Goal: Communication & Community: Answer question/provide support

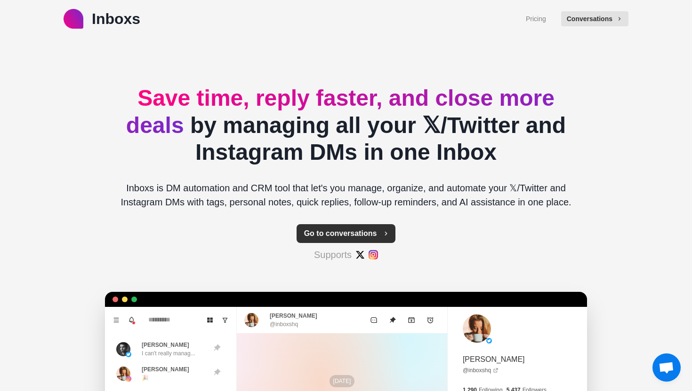
click at [361, 232] on button "Go to conversations" at bounding box center [345, 233] width 99 height 19
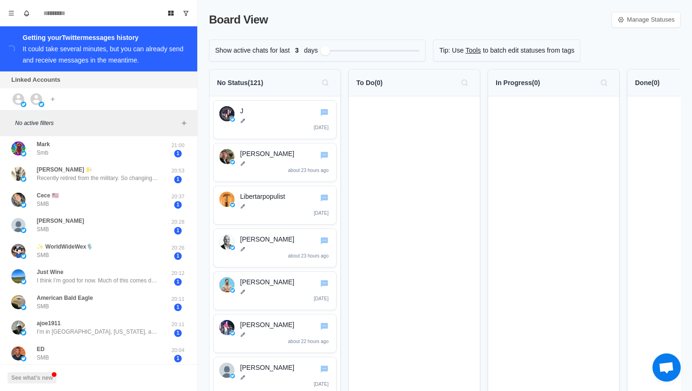
scroll to position [330, 0]
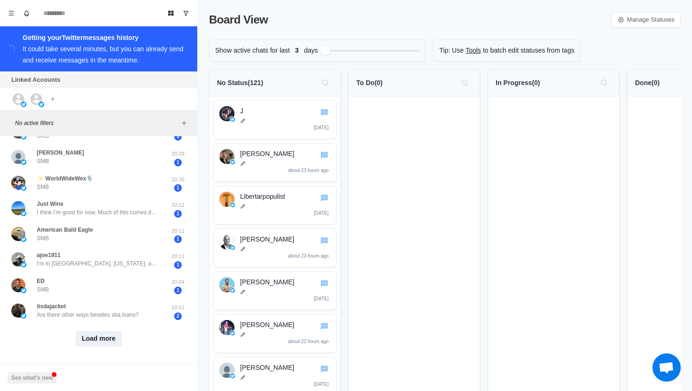
click at [98, 337] on button "Load more" at bounding box center [99, 339] width 46 height 15
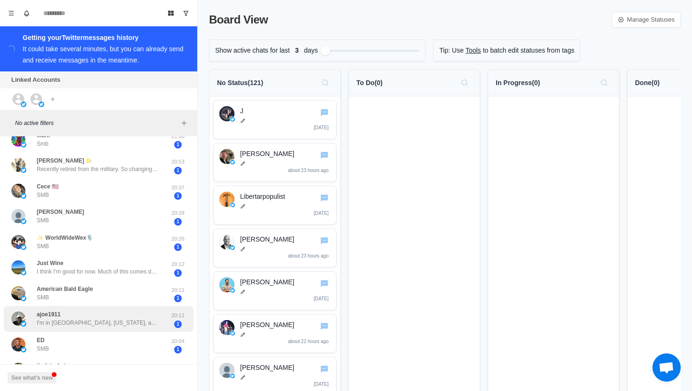
scroll to position [270, 0]
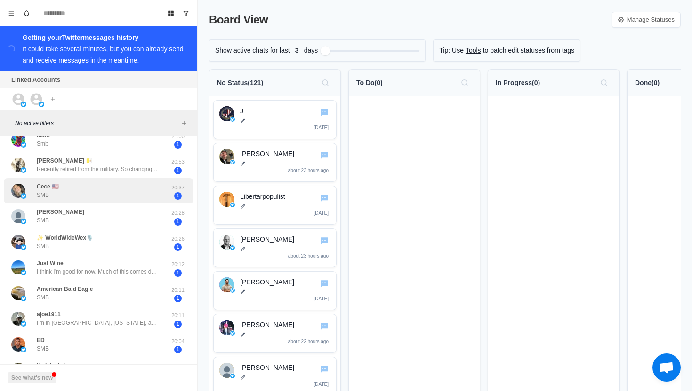
click at [121, 191] on div "Cece 🇺🇸 SMB" at bounding box center [88, 191] width 155 height 18
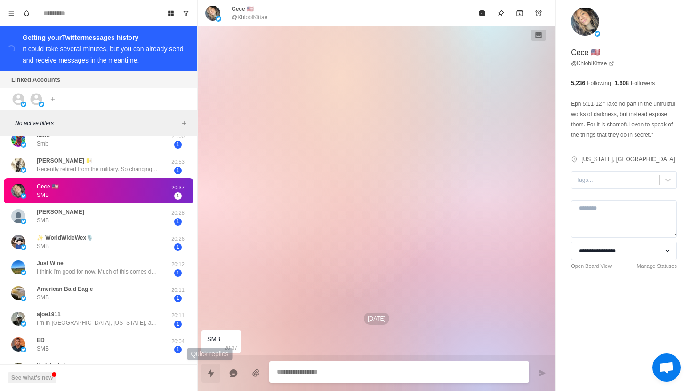
click at [209, 371] on icon "Quick replies" at bounding box center [210, 373] width 9 height 9
type textarea "*"
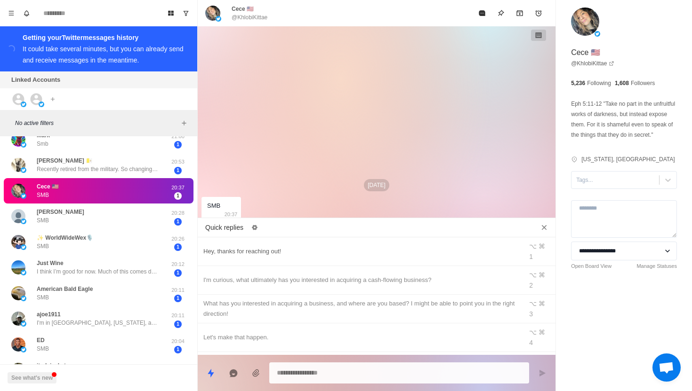
click at [267, 247] on div "Hey, thanks for reaching out!" at bounding box center [359, 252] width 313 height 10
type textarea "**********"
click at [536, 372] on button "Send message" at bounding box center [542, 373] width 19 height 19
type textarea "*"
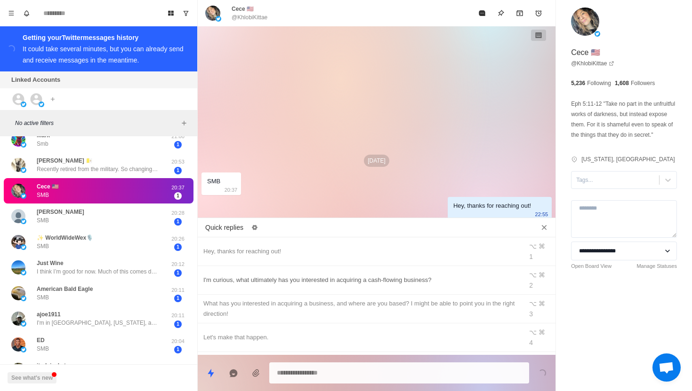
type textarea "*"
click at [391, 275] on div "I'm curious, what ultimately has you interested in acquiring a cash-flowing bus…" at bounding box center [359, 280] width 313 height 10
type textarea "**********"
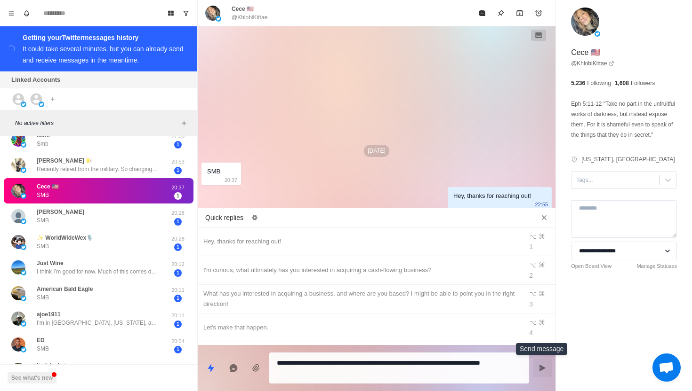
click at [540, 367] on icon "Send message" at bounding box center [542, 368] width 6 height 7
type textarea "*"
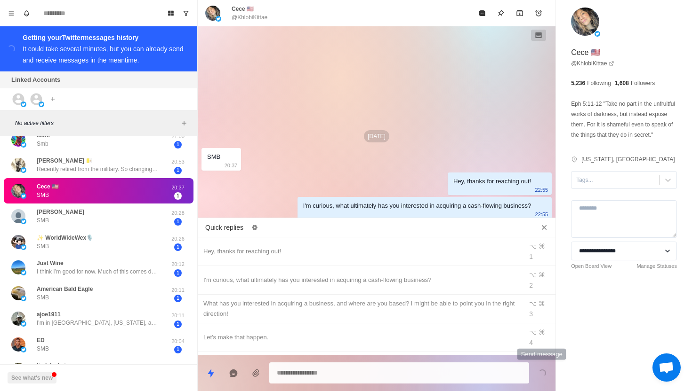
scroll to position [0, 0]
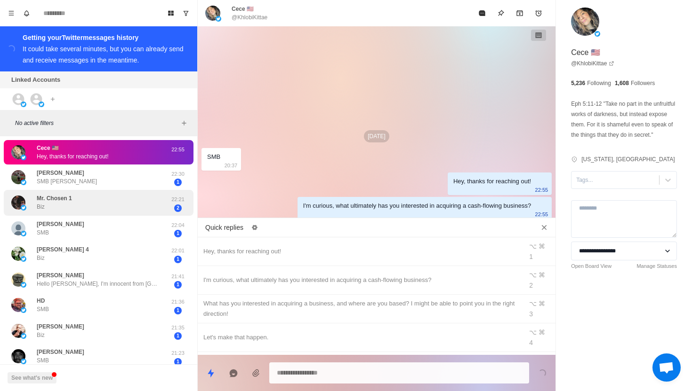
click at [124, 199] on div "Mr. Chosen 1 Biz" at bounding box center [88, 203] width 155 height 18
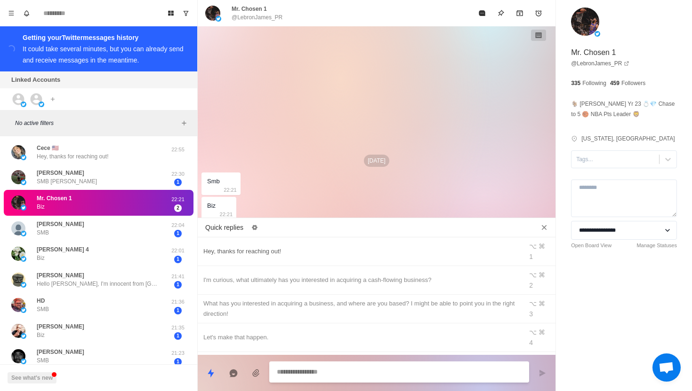
type textarea "*"
click at [298, 249] on div "Hey, thanks for reaching out!" at bounding box center [359, 252] width 313 height 10
type textarea "**********"
click at [534, 373] on button "Send message" at bounding box center [542, 373] width 19 height 19
type textarea "*"
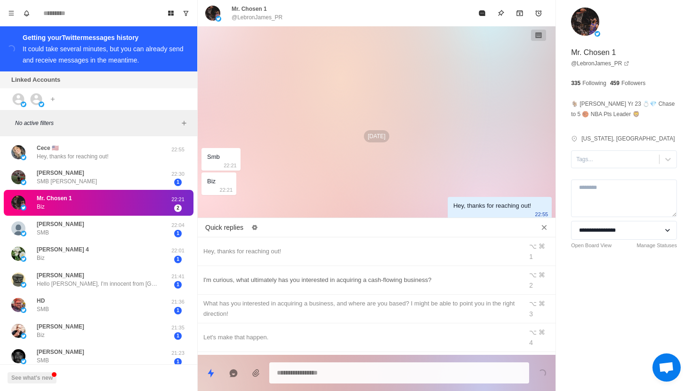
click at [429, 275] on div "I'm curious, what ultimately has you interested in acquiring a cash-flowing bus…" at bounding box center [359, 280] width 313 height 10
type textarea "**********"
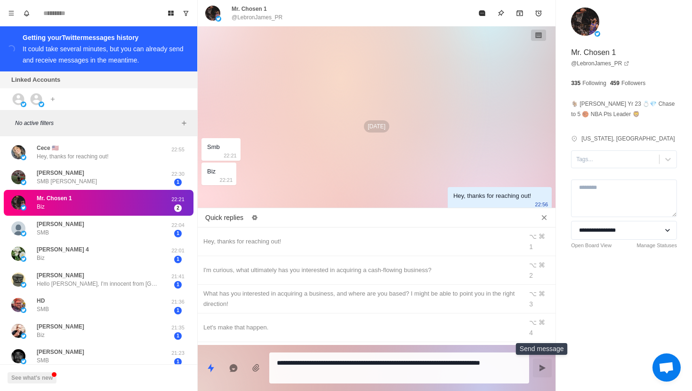
click at [545, 373] on button "Send message" at bounding box center [542, 368] width 19 height 19
type textarea "*"
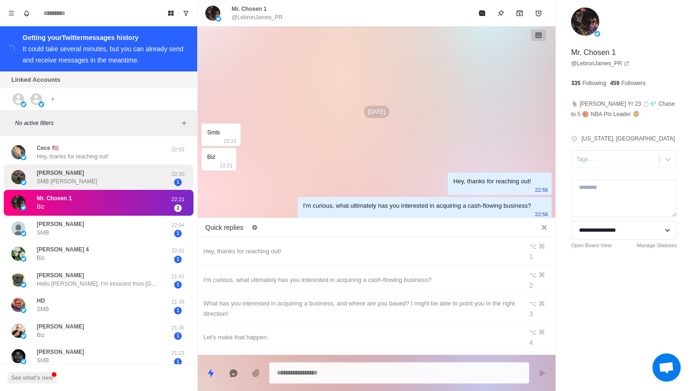
click at [85, 186] on div "Rick Young SMB Merrick Young" at bounding box center [88, 177] width 155 height 18
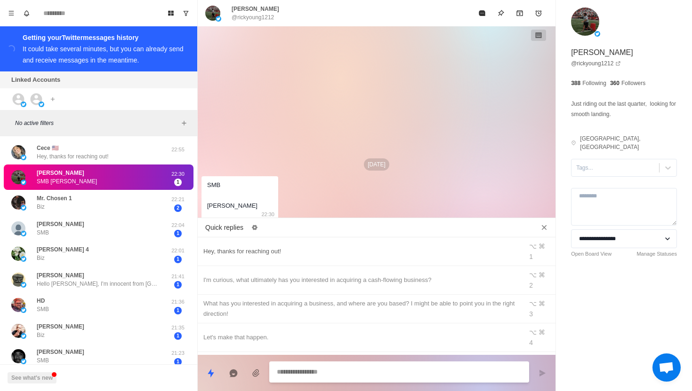
type textarea "*"
click at [344, 248] on div "Hey, thanks for reaching out!" at bounding box center [359, 252] width 313 height 10
type textarea "**********"
click at [543, 379] on button "Send message" at bounding box center [542, 373] width 19 height 19
type textarea "*"
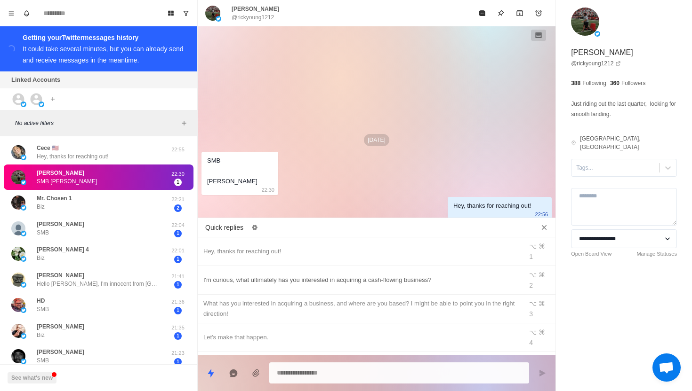
type textarea "*"
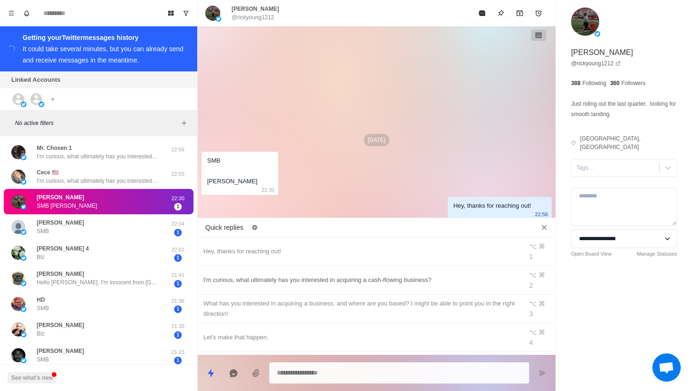
click at [452, 275] on div "I'm curious, what ultimately has you interested in acquiring a cash-flowing bus…" at bounding box center [359, 280] width 313 height 10
type textarea "**********"
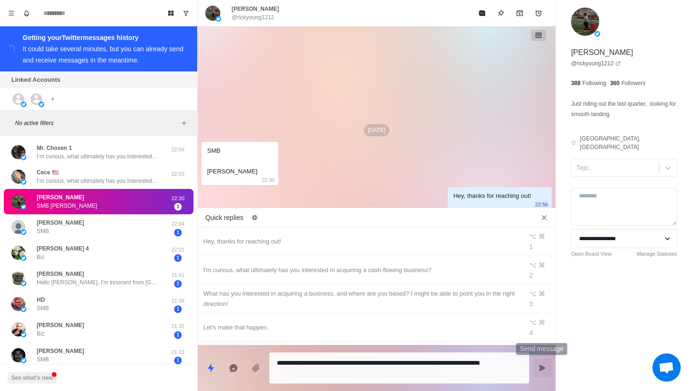
click at [546, 370] on button "Send message" at bounding box center [542, 368] width 19 height 19
type textarea "*"
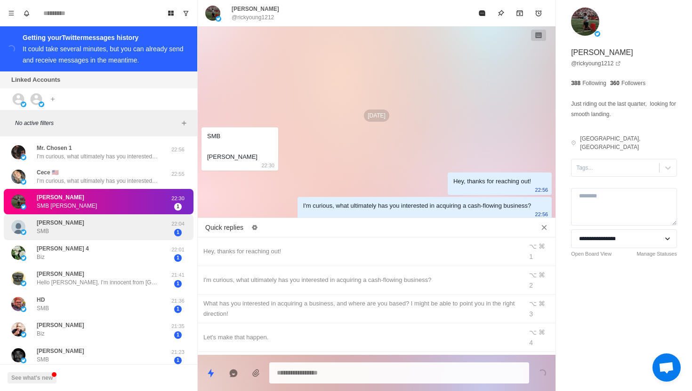
click at [147, 221] on div "Kevin Williams SMB" at bounding box center [88, 227] width 155 height 18
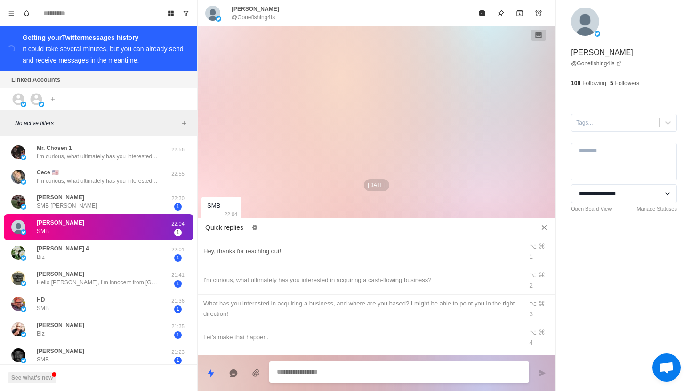
type textarea "*"
click at [280, 247] on div "Hey, thanks for reaching out!" at bounding box center [359, 252] width 313 height 10
type textarea "**********"
click at [539, 374] on icon "Send message" at bounding box center [542, 374] width 8 height 8
type textarea "*"
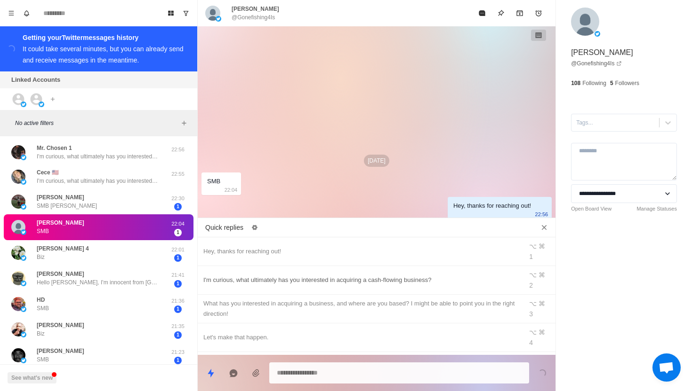
type textarea "*"
click at [434, 275] on div "I'm curious, what ultimately has you interested in acquiring a cash-flowing bus…" at bounding box center [359, 280] width 313 height 10
type textarea "**********"
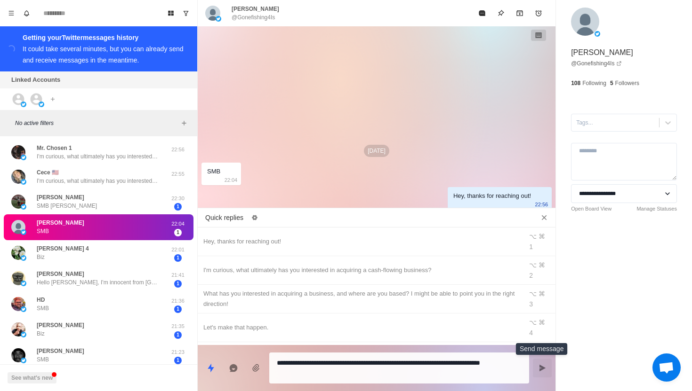
click at [542, 372] on button "Send message" at bounding box center [542, 368] width 19 height 19
type textarea "*"
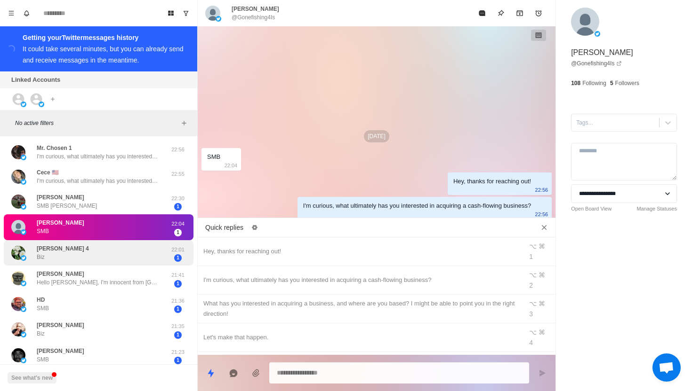
click at [158, 247] on div "Witcher 4 Biz" at bounding box center [88, 253] width 155 height 18
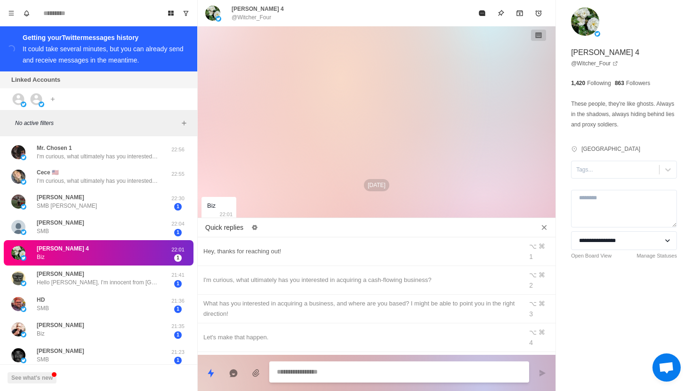
type textarea "*"
click at [290, 250] on div "Hey, thanks for reaching out!" at bounding box center [359, 252] width 313 height 10
type textarea "**********"
click at [541, 373] on icon "Send message" at bounding box center [542, 373] width 6 height 7
type textarea "*"
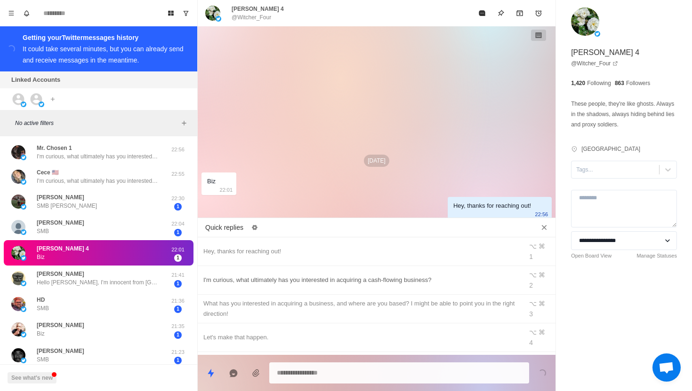
type textarea "*"
click at [372, 275] on div "I'm curious, what ultimately has you interested in acquiring a cash-flowing bus…" at bounding box center [359, 280] width 313 height 10
type textarea "**********"
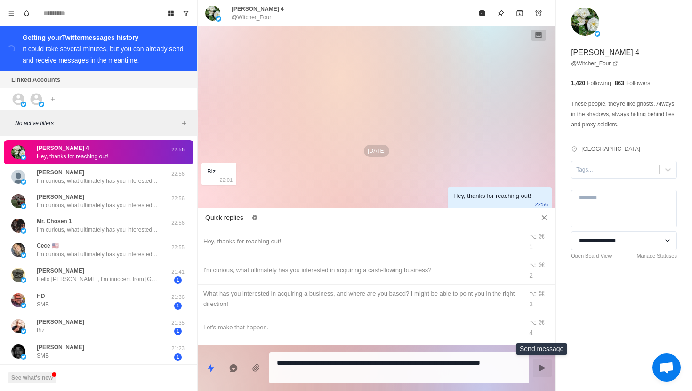
click at [540, 367] on icon "Send message" at bounding box center [542, 368] width 6 height 7
type textarea "*"
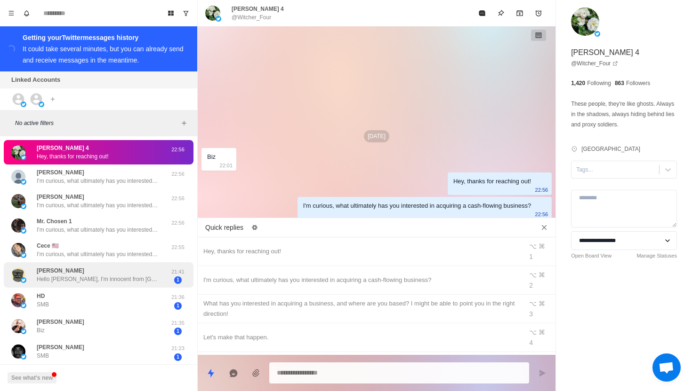
click at [120, 267] on div "Ifeanyi Ogu Hello Ben, I'm innocent from Nigeria and i want us to talk about bu…" at bounding box center [98, 275] width 122 height 17
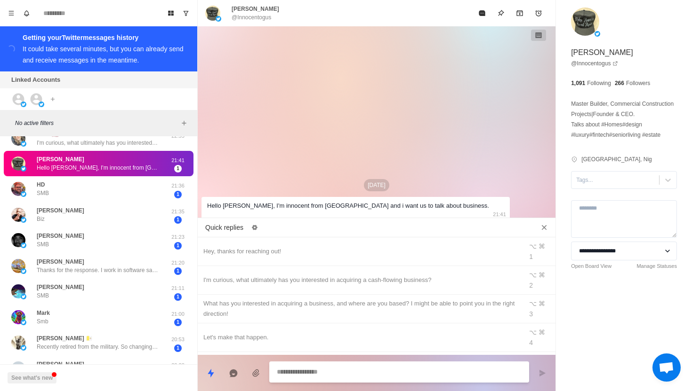
scroll to position [117, 0]
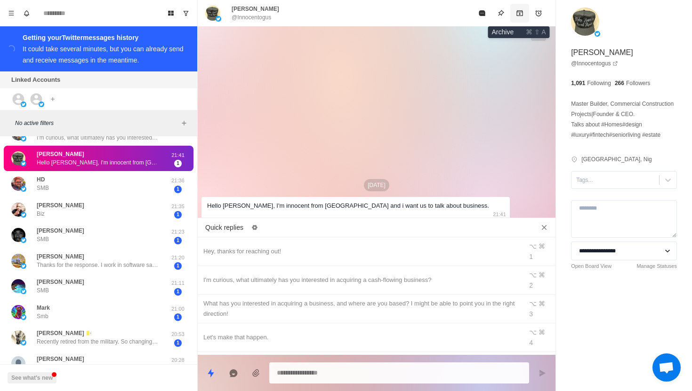
click at [518, 14] on icon "Archive" at bounding box center [519, 13] width 6 height 6
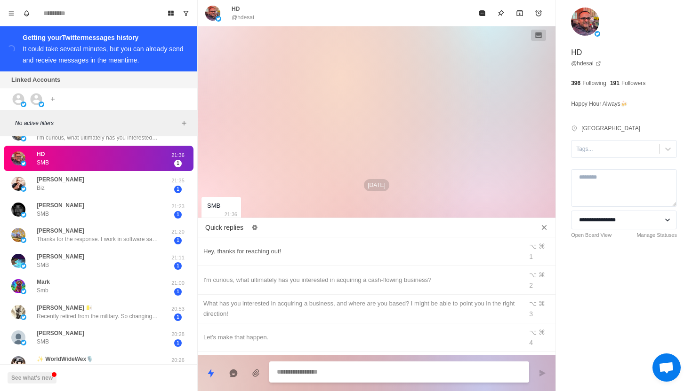
type textarea "*"
click at [359, 247] on div "Hey, thanks for reaching out!" at bounding box center [359, 252] width 313 height 10
type textarea "**********"
click at [549, 371] on button "Send message" at bounding box center [542, 373] width 19 height 19
type textarea "*"
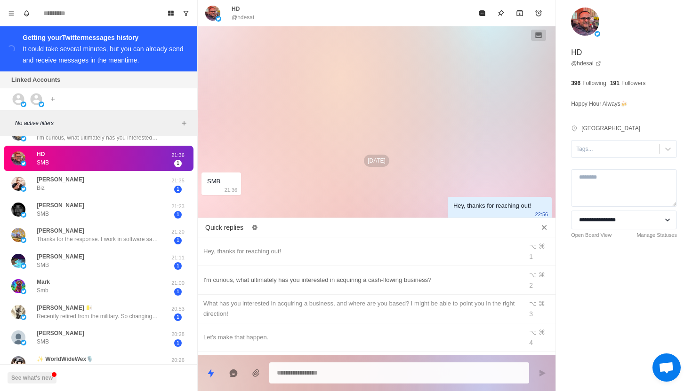
type textarea "*"
click at [419, 275] on div "I'm curious, what ultimately has you interested in acquiring a cash-flowing bus…" at bounding box center [359, 280] width 313 height 10
type textarea "**********"
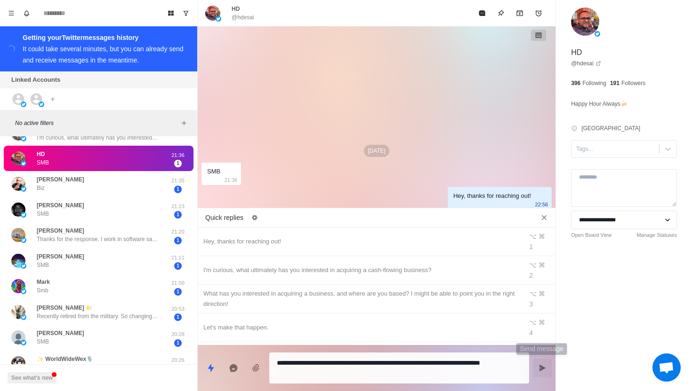
click at [544, 368] on icon "Send message" at bounding box center [542, 368] width 6 height 7
type textarea "*"
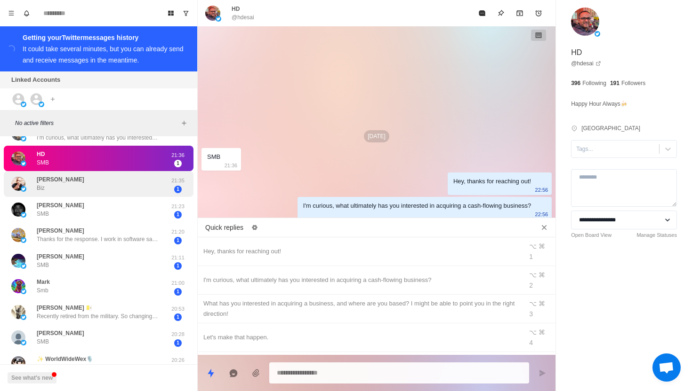
click at [169, 189] on div "1" at bounding box center [178, 190] width 24 height 8
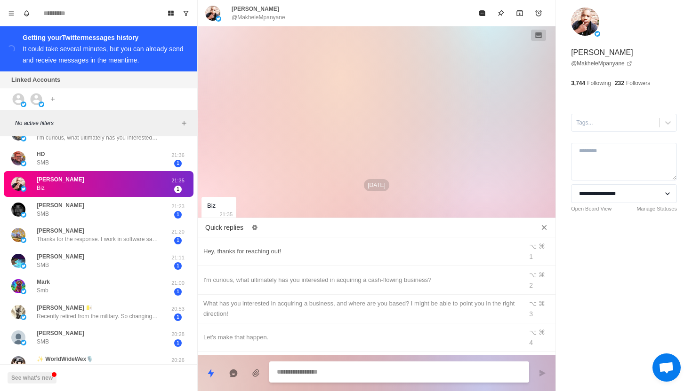
type textarea "*"
click at [290, 247] on div "Hey, thanks for reaching out!" at bounding box center [359, 252] width 313 height 10
type textarea "**********"
click at [544, 373] on icon "Send message" at bounding box center [542, 373] width 6 height 7
type textarea "*"
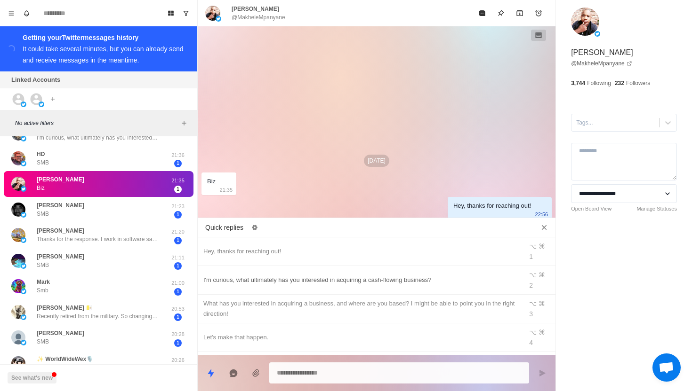
type textarea "*"
click at [418, 275] on div "I'm curious, what ultimately has you interested in acquiring a cash-flowing bus…" at bounding box center [359, 280] width 313 height 10
type textarea "**********"
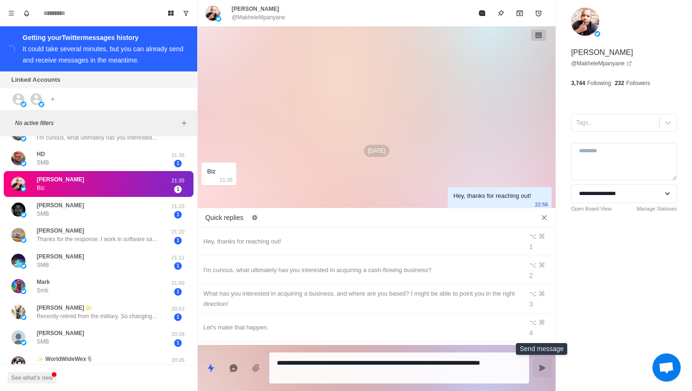
click at [543, 369] on icon "Send message" at bounding box center [542, 369] width 8 height 8
type textarea "*"
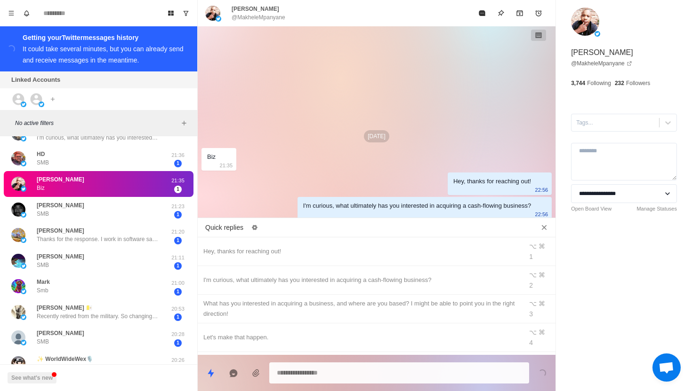
scroll to position [0, 0]
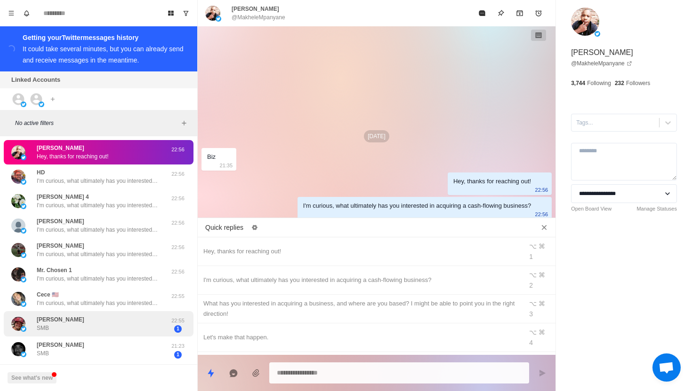
click at [162, 327] on div "Hunter Bowlin SMB" at bounding box center [88, 324] width 155 height 18
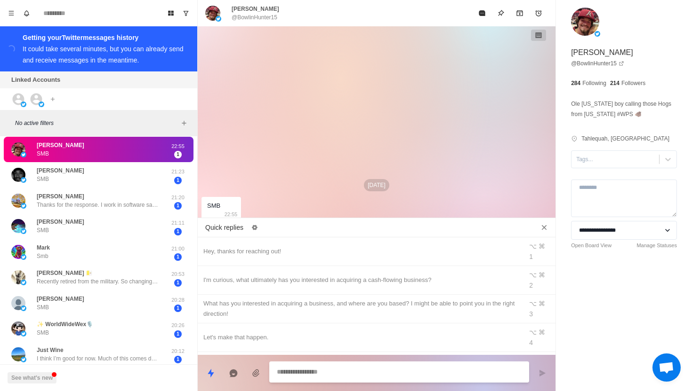
scroll to position [184, 0]
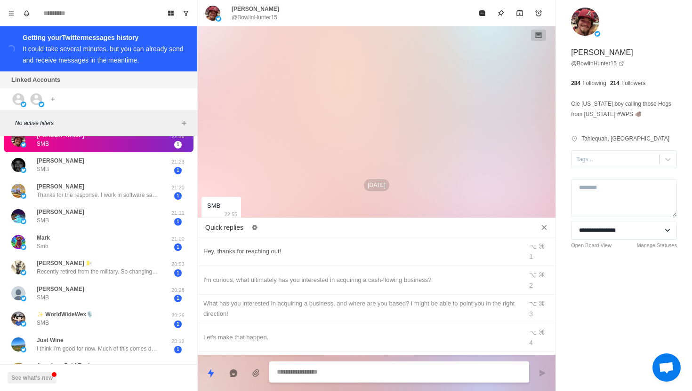
type textarea "*"
click at [278, 253] on div "Hey, thanks for reaching out! ⌥ ⌘ 1" at bounding box center [377, 252] width 358 height 29
type textarea "**********"
click at [540, 370] on icon "Send message" at bounding box center [542, 374] width 8 height 8
type textarea "*"
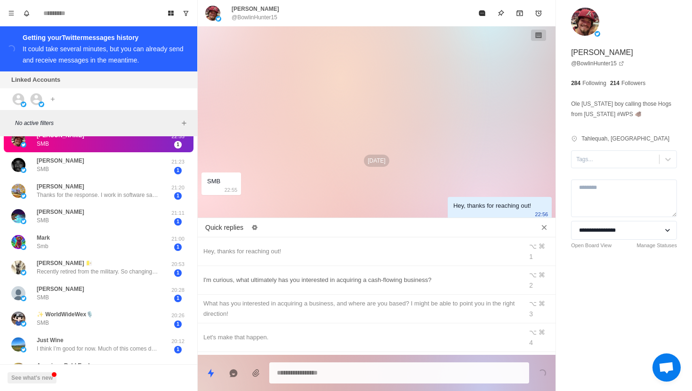
type textarea "*"
click at [449, 275] on div "I'm curious, what ultimately has you interested in acquiring a cash-flowing bus…" at bounding box center [359, 280] width 313 height 10
type textarea "**********"
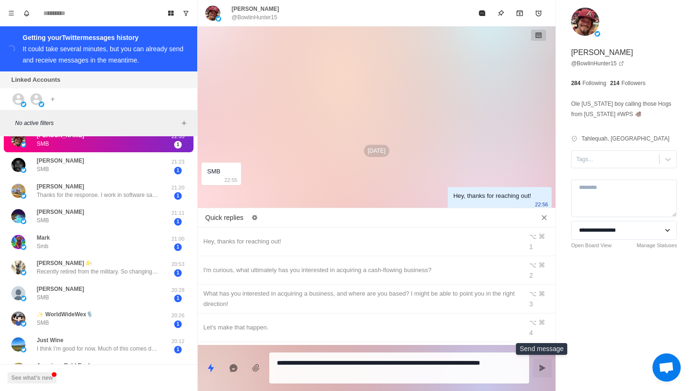
click at [538, 364] on button "Send message" at bounding box center [542, 368] width 19 height 19
type textarea "*"
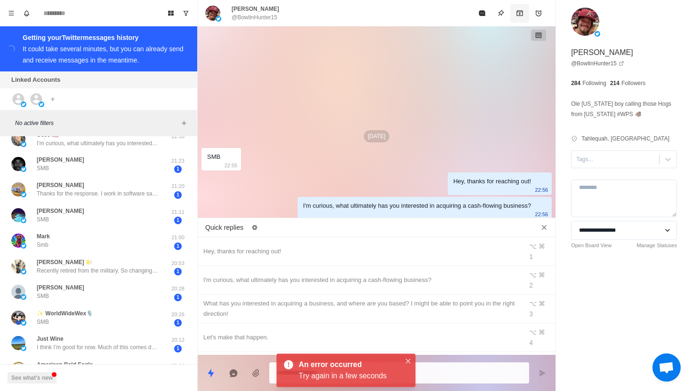
scroll to position [12, 0]
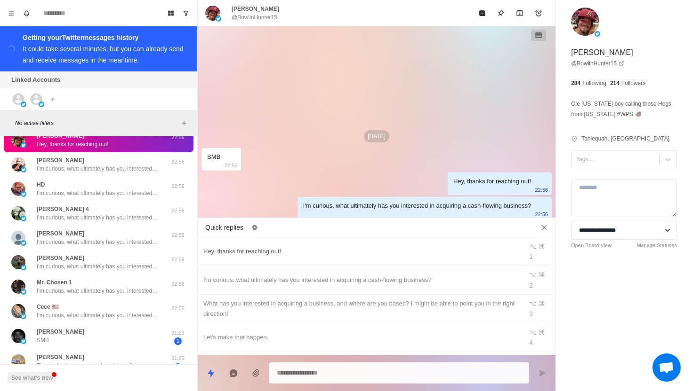
type textarea "*"
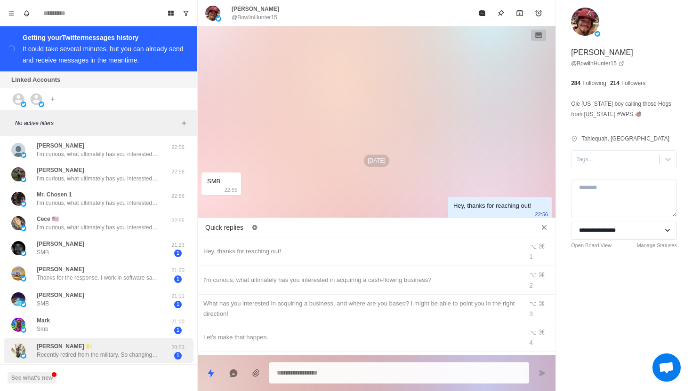
scroll to position [134, 0]
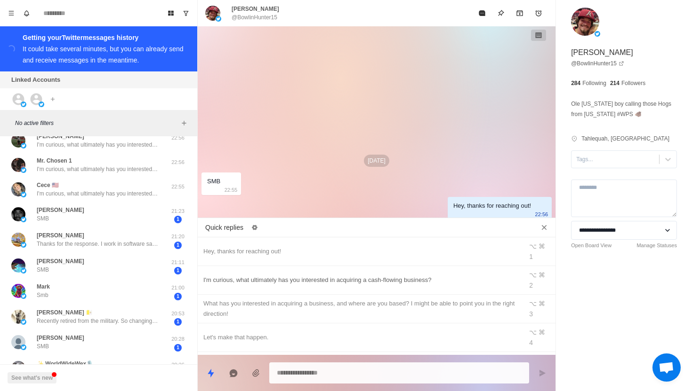
click at [262, 275] on div "I'm curious, what ultimately has you interested in acquiring a cash-flowing bus…" at bounding box center [359, 280] width 313 height 10
type textarea "**********"
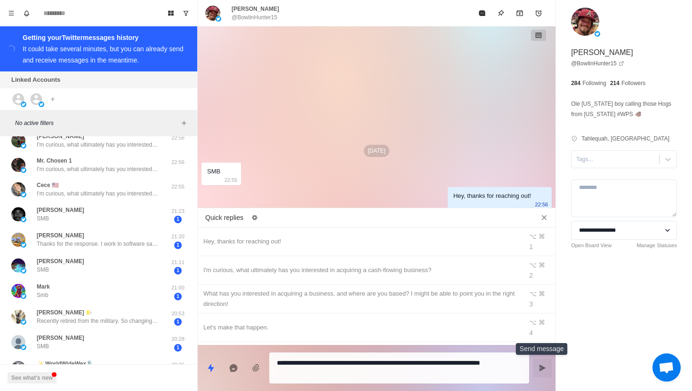
click at [543, 366] on icon "Send message" at bounding box center [542, 369] width 8 height 8
type textarea "*"
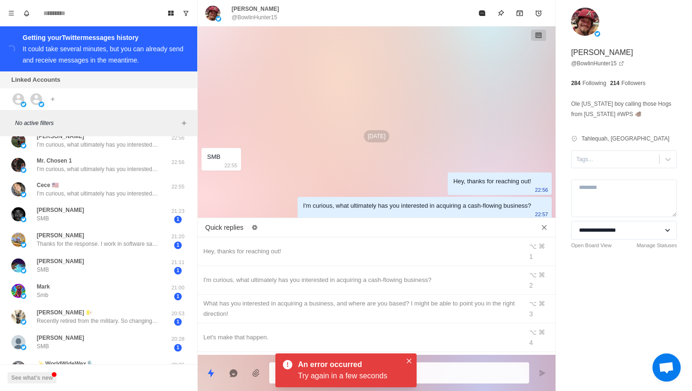
click at [543, 218] on div "Quick replies" at bounding box center [377, 228] width 358 height 20
click at [543, 230] on icon "Close quick replies" at bounding box center [543, 227] width 9 height 9
type textarea "*"
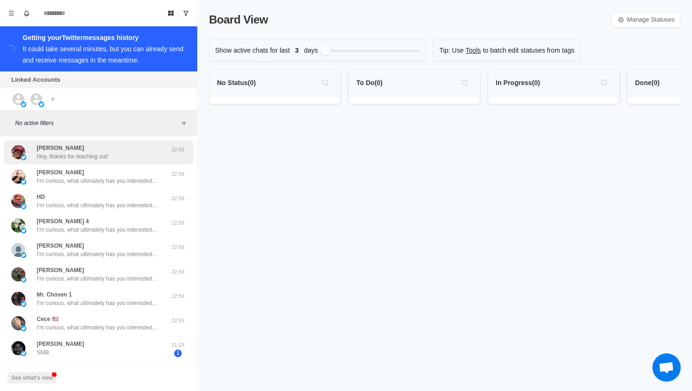
click at [118, 151] on div "[PERSON_NAME] Hey, thanks for reaching out!" at bounding box center [88, 152] width 155 height 17
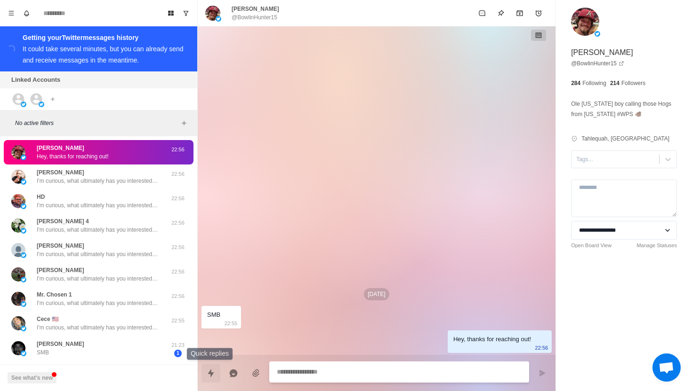
click at [201, 378] on button "Quick replies" at bounding box center [210, 373] width 19 height 19
type textarea "*"
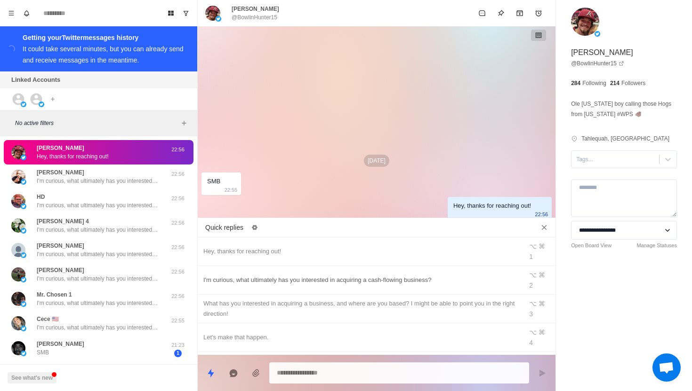
click at [259, 275] on div "I'm curious, what ultimately has you interested in acquiring a cash-flowing bus…" at bounding box center [359, 280] width 313 height 10
type textarea "**********"
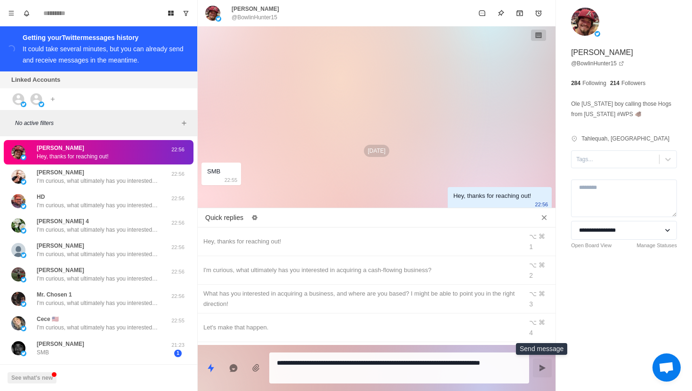
click at [544, 370] on icon "Send message" at bounding box center [542, 369] width 8 height 8
type textarea "*"
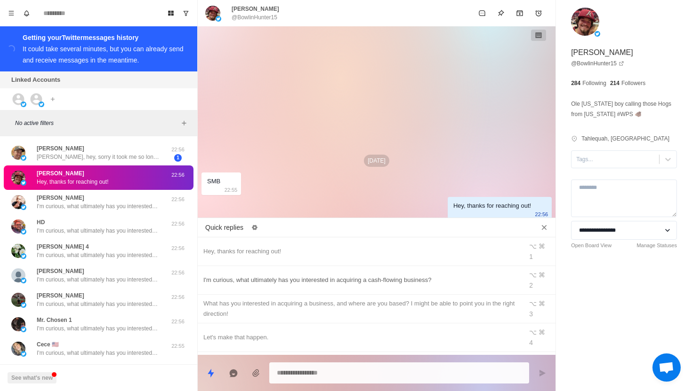
type textarea "*"
click at [405, 275] on div "I'm curious, what ultimately has you interested in acquiring a cash-flowing bus…" at bounding box center [359, 280] width 313 height 10
type textarea "**********"
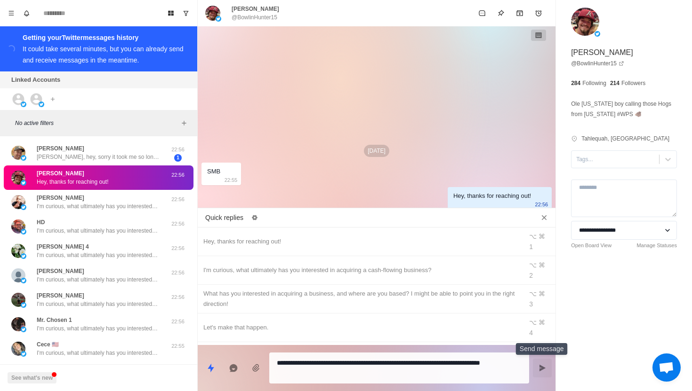
click at [537, 365] on button "Send message" at bounding box center [542, 368] width 19 height 19
type textarea "*"
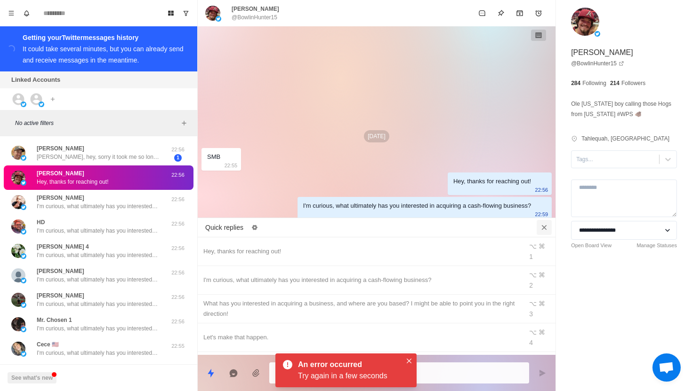
click at [542, 225] on icon "Close quick replies" at bounding box center [543, 227] width 9 height 9
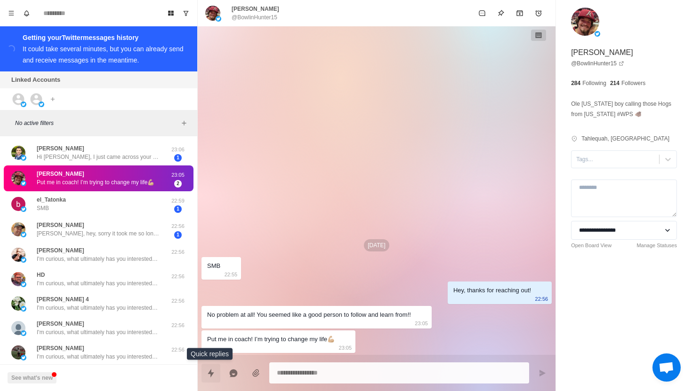
click at [207, 379] on button "Quick replies" at bounding box center [210, 373] width 19 height 19
type textarea "*"
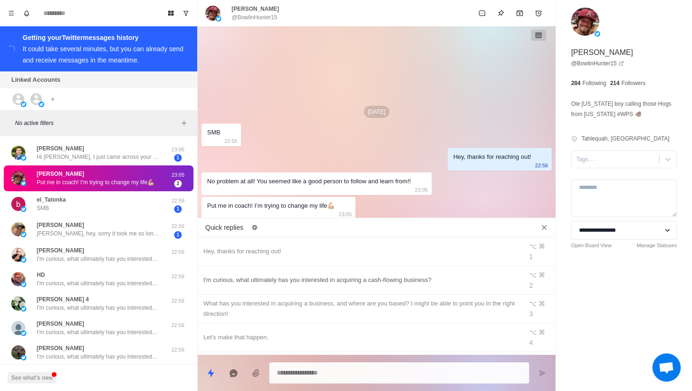
click at [239, 275] on div "I'm curious, what ultimately has you interested in acquiring a cash-flowing bus…" at bounding box center [359, 280] width 313 height 10
type textarea "**********"
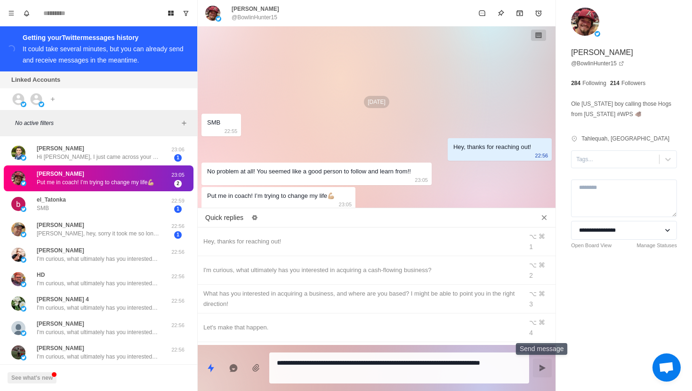
click at [545, 363] on button "Send message" at bounding box center [542, 368] width 19 height 19
type textarea "*"
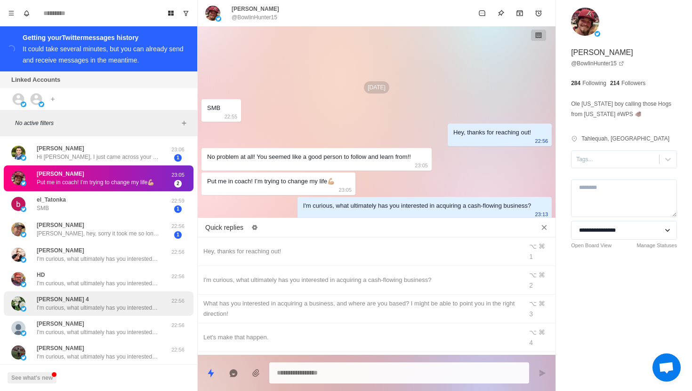
scroll to position [322, 0]
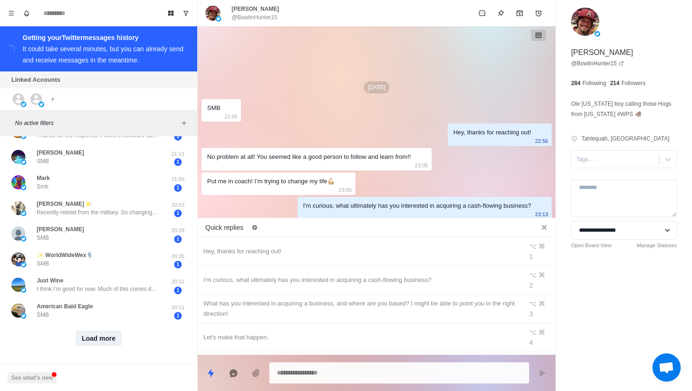
click at [95, 345] on button "Load more" at bounding box center [99, 338] width 46 height 15
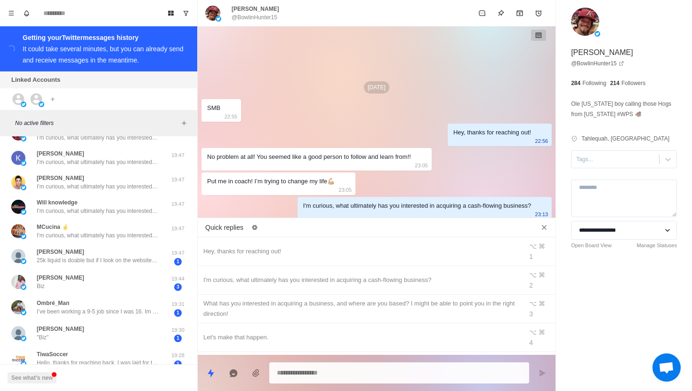
scroll to position [824, 0]
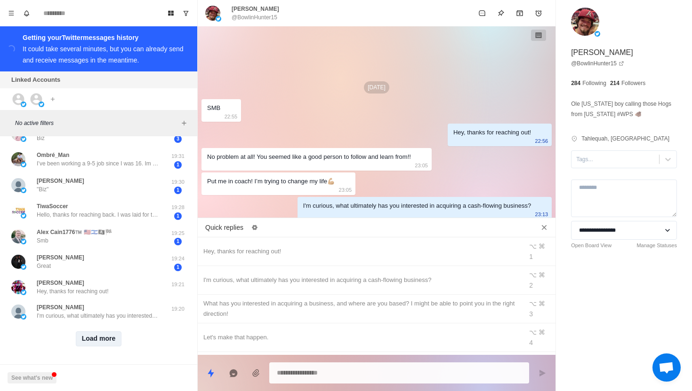
click at [97, 339] on button "Load more" at bounding box center [99, 339] width 46 height 15
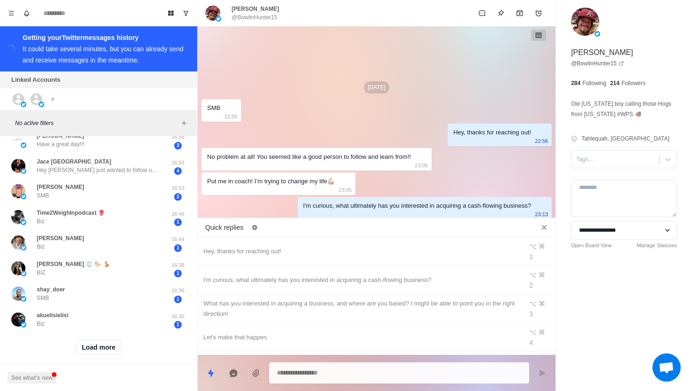
scroll to position [1333, 0]
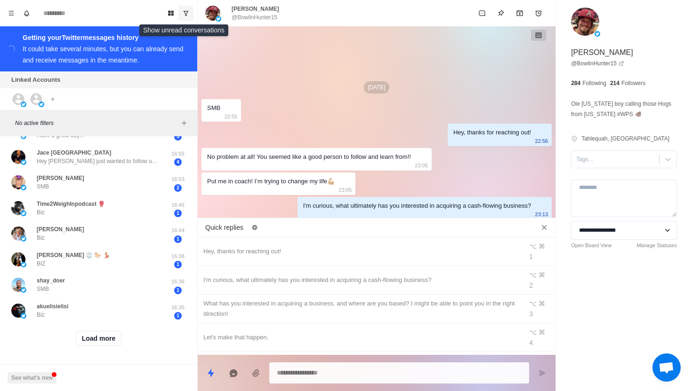
click at [185, 17] on button "Show unread conversations" at bounding box center [185, 13] width 15 height 15
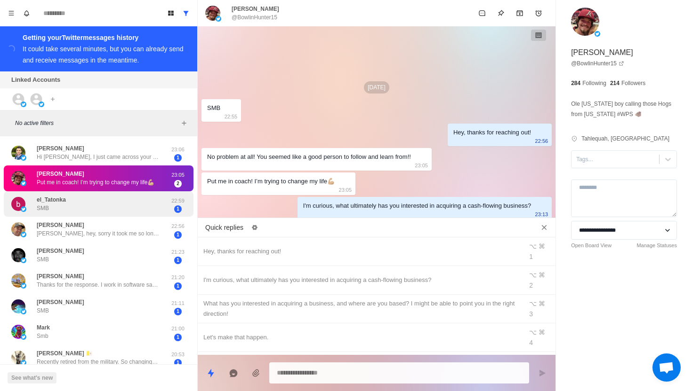
scroll to position [330, 0]
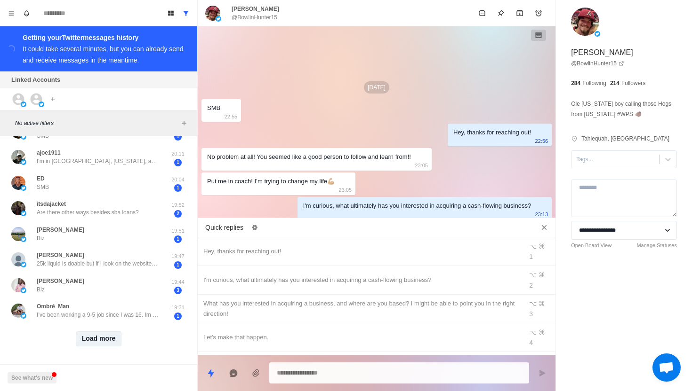
click at [110, 339] on button "Load more" at bounding box center [99, 339] width 46 height 15
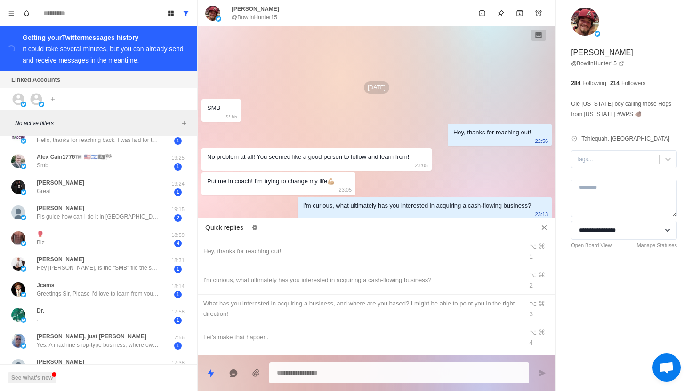
scroll to position [843, 0]
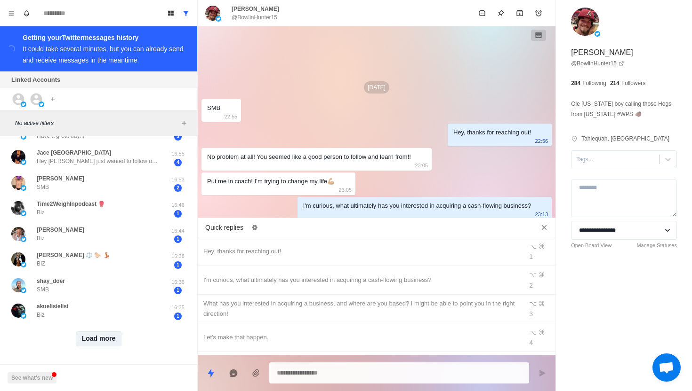
click at [110, 339] on button "Load more" at bounding box center [99, 339] width 46 height 15
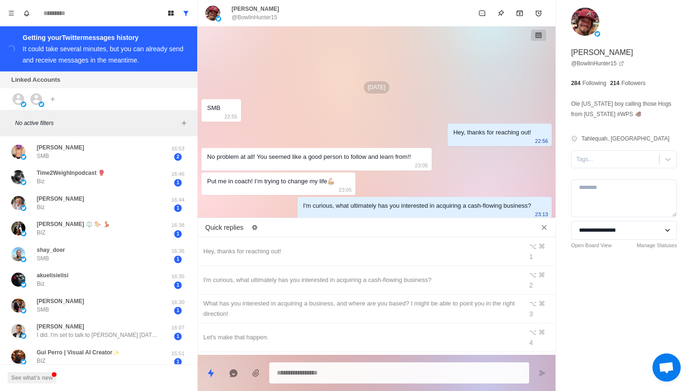
scroll to position [872, 0]
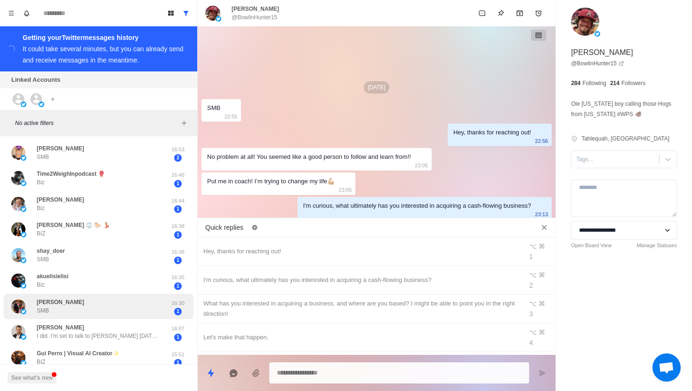
click at [109, 296] on div "[PERSON_NAME] SMB 16:30 1" at bounding box center [99, 307] width 190 height 26
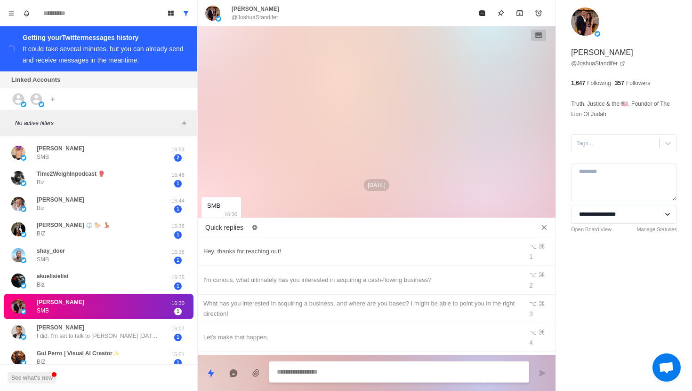
type textarea "*"
click at [280, 249] on div "Hey, thanks for reaching out!" at bounding box center [359, 252] width 313 height 10
type textarea "**********"
click at [536, 370] on button "Send message" at bounding box center [542, 373] width 19 height 19
type textarea "*"
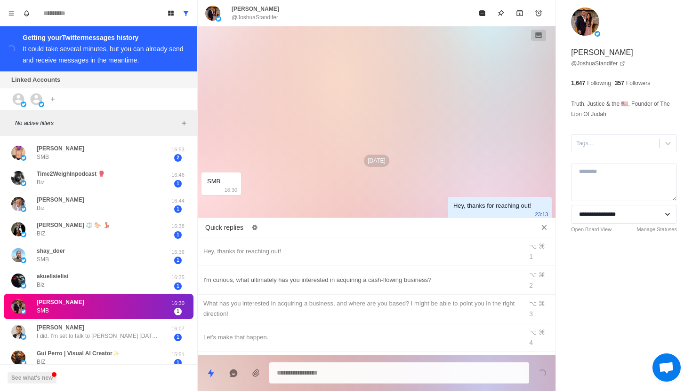
click at [466, 275] on div "I'm curious, what ultimately has you interested in acquiring a cash-flowing bus…" at bounding box center [359, 280] width 313 height 10
type textarea "**********"
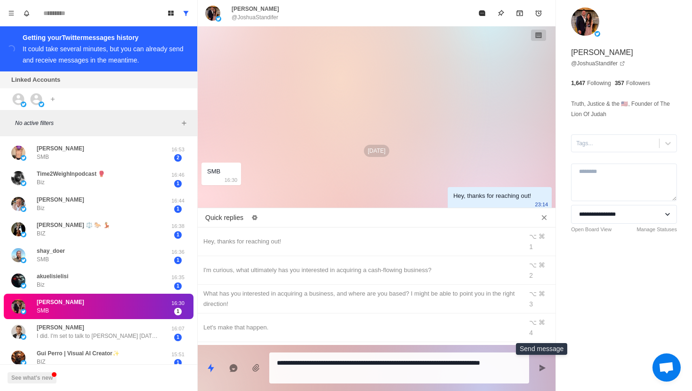
click at [542, 370] on icon "Send message" at bounding box center [542, 369] width 8 height 8
type textarea "*"
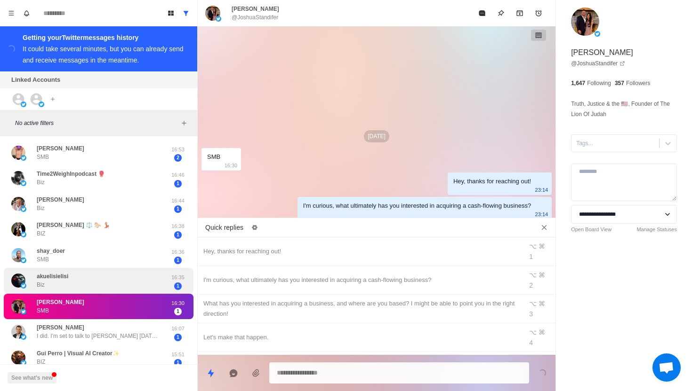
click at [100, 279] on div "akuelisielisi Biz" at bounding box center [88, 281] width 155 height 18
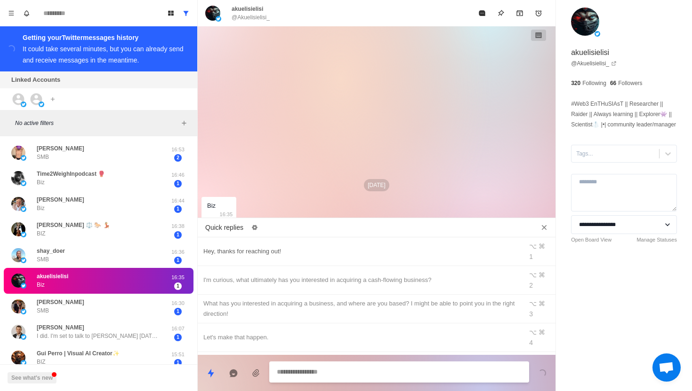
type textarea "*"
click at [280, 248] on div "Hey, thanks for reaching out!" at bounding box center [359, 252] width 313 height 10
type textarea "**********"
click at [540, 378] on button "Send message" at bounding box center [542, 373] width 19 height 19
type textarea "*"
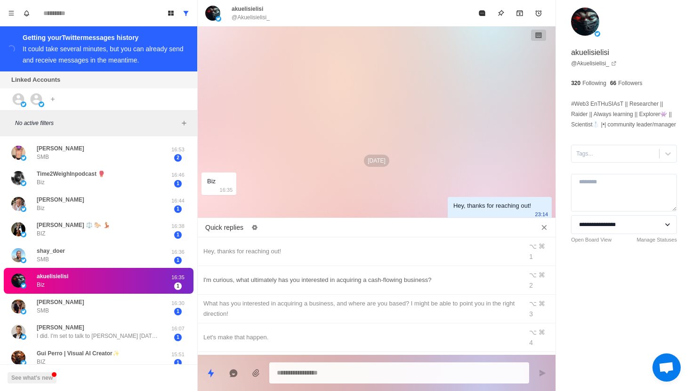
type textarea "*"
click at [335, 275] on div "I'm curious, what ultimately has you interested in acquiring a cash-flowing bus…" at bounding box center [359, 280] width 313 height 10
type textarea "**********"
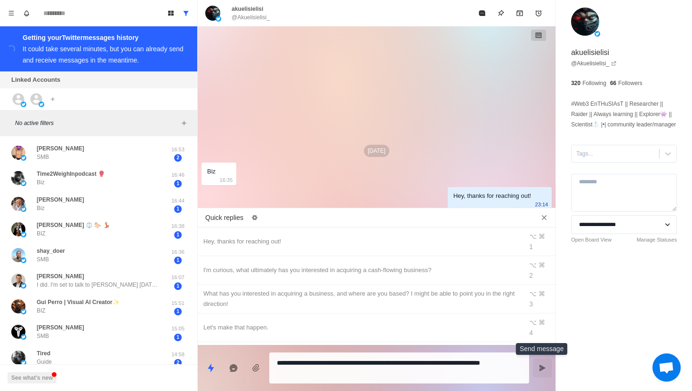
click at [547, 376] on button "Send message" at bounding box center [542, 368] width 19 height 19
type textarea "*"
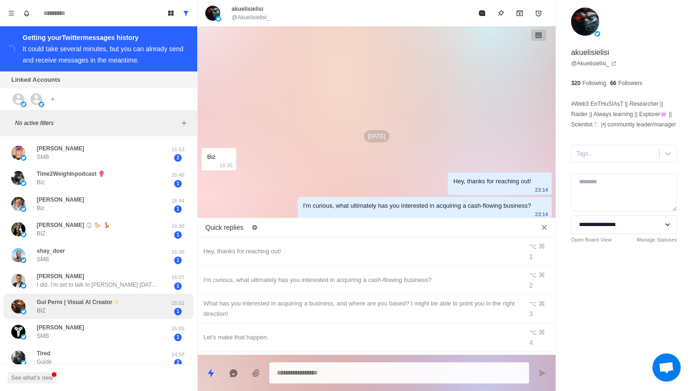
click at [141, 296] on div "Gui Perro | Visual AI Creator✨ BIZ 15:51 1" at bounding box center [99, 307] width 190 height 26
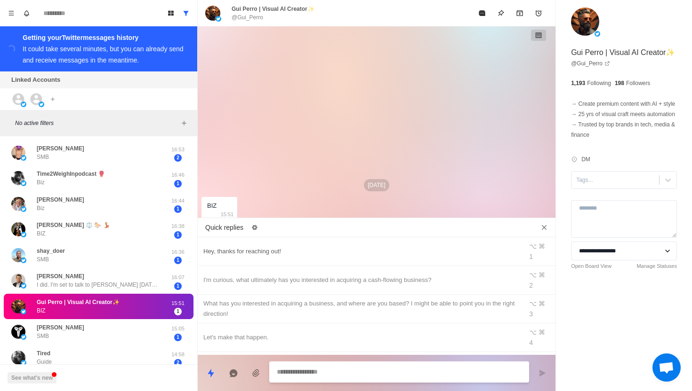
type textarea "*"
click at [292, 247] on div "Hey, thanks for reaching out!" at bounding box center [359, 252] width 313 height 10
type textarea "**********"
click at [539, 370] on icon "Send message" at bounding box center [542, 374] width 8 height 8
type textarea "*"
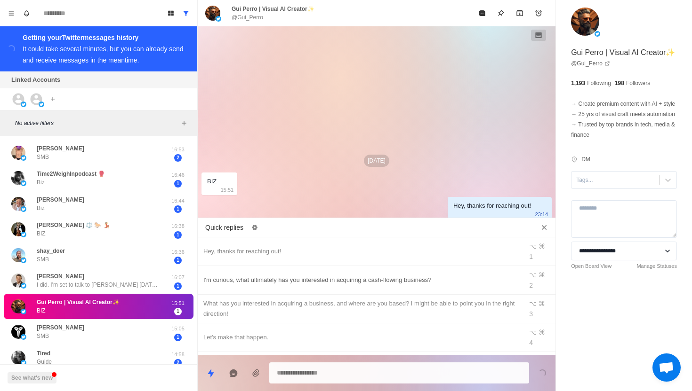
click at [357, 275] on div "I'm curious, what ultimately has you interested in acquiring a cash-flowing bus…" at bounding box center [359, 280] width 313 height 10
type textarea "**********"
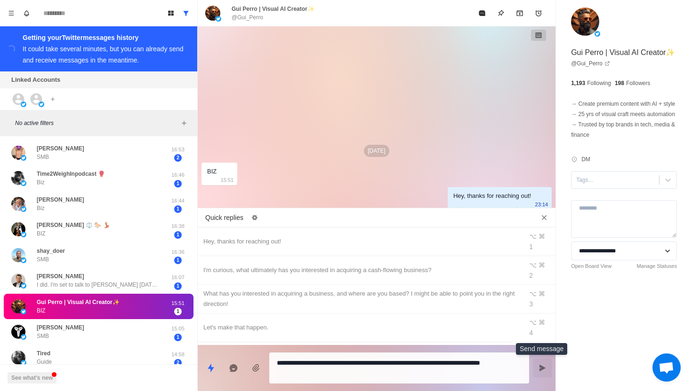
click at [543, 372] on icon "Send message" at bounding box center [542, 369] width 8 height 8
type textarea "*"
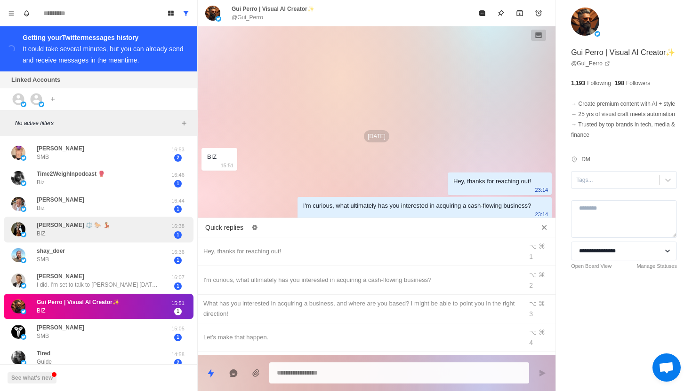
click at [130, 239] on div "[PERSON_NAME] ⚖️ 🐎 💃 BIZ" at bounding box center [88, 230] width 155 height 18
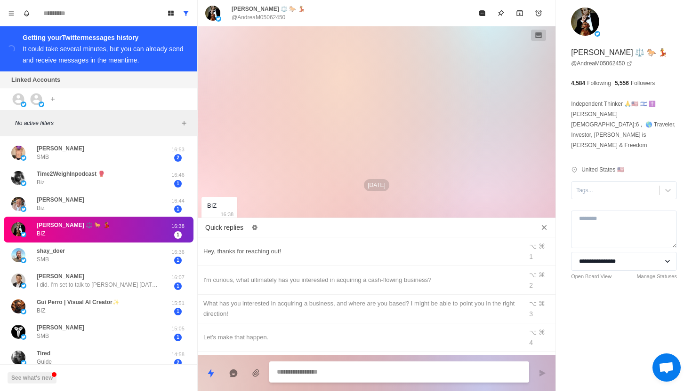
type textarea "*"
click at [309, 248] on div "Hey, thanks for reaching out!" at bounding box center [359, 252] width 313 height 10
type textarea "**********"
click at [536, 378] on button "Send message" at bounding box center [542, 373] width 19 height 19
type textarea "*"
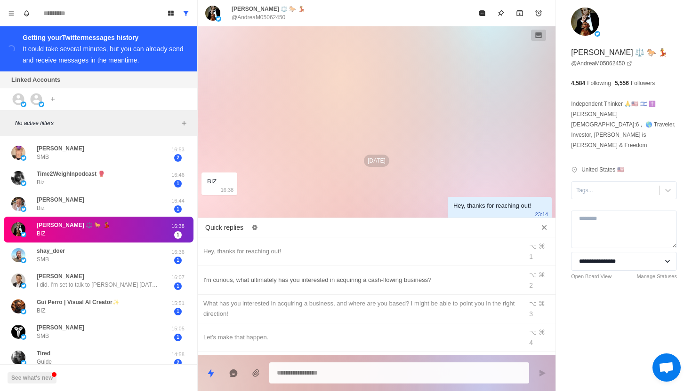
type textarea "*"
click at [461, 275] on div "I'm curious, what ultimately has you interested in acquiring a cash-flowing bus…" at bounding box center [359, 280] width 313 height 10
type textarea "**********"
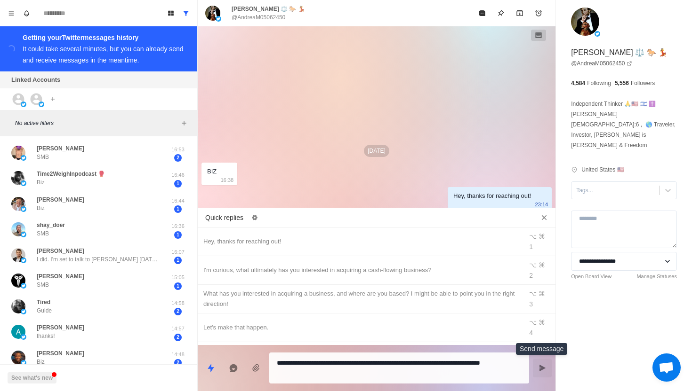
click at [545, 371] on icon "Send message" at bounding box center [542, 369] width 8 height 8
type textarea "*"
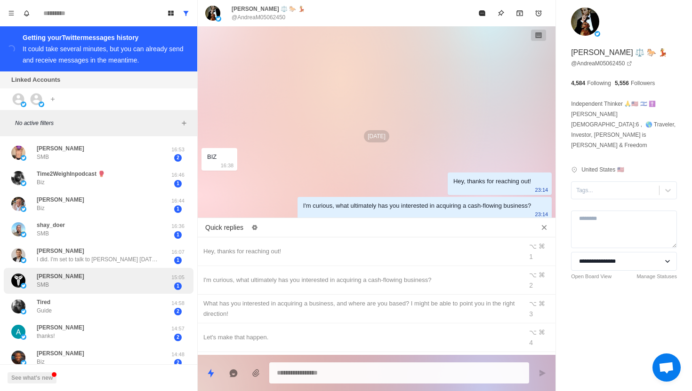
click at [111, 287] on div "[PERSON_NAME] SMB" at bounding box center [88, 281] width 155 height 18
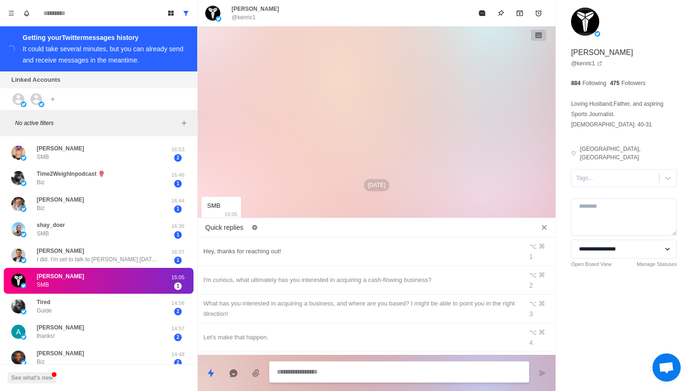
type textarea "*"
click at [271, 247] on div "Hey, thanks for reaching out!" at bounding box center [359, 252] width 313 height 10
type textarea "**********"
click at [541, 375] on icon "Send message" at bounding box center [542, 373] width 6 height 7
type textarea "*"
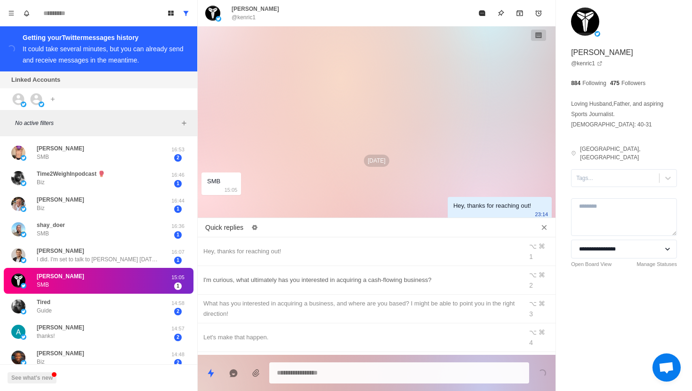
type textarea "*"
click at [479, 275] on div "I'm curious, what ultimately has you interested in acquiring a cash-flowing bus…" at bounding box center [359, 280] width 313 height 10
type textarea "**********"
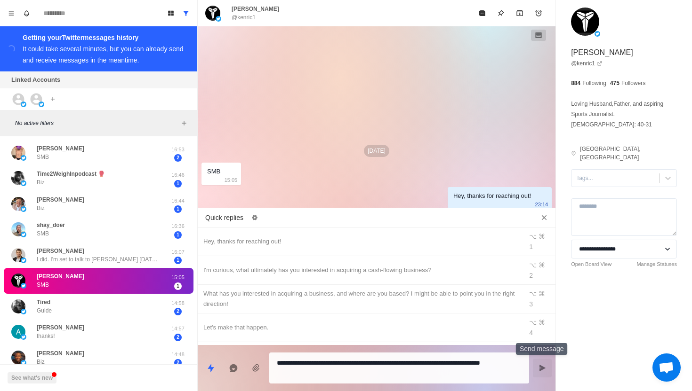
click at [537, 371] on button "Send message" at bounding box center [542, 368] width 19 height 19
type textarea "*"
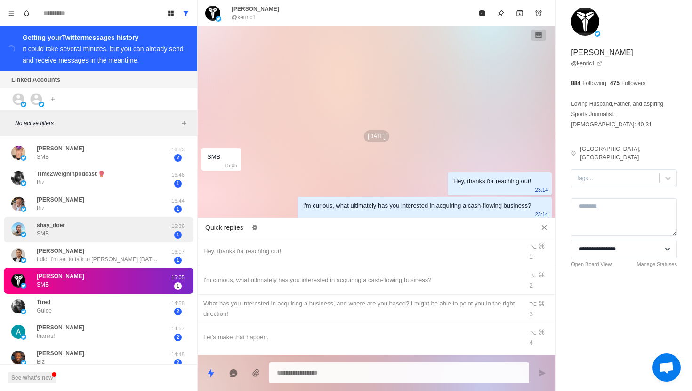
click at [165, 236] on div "shay_doer SMB" at bounding box center [88, 230] width 155 height 18
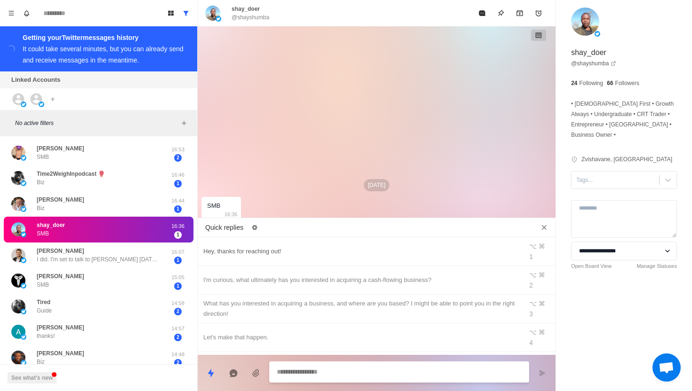
type textarea "*"
click at [263, 247] on div "Hey, thanks for reaching out!" at bounding box center [359, 252] width 313 height 10
type textarea "**********"
click at [514, 18] on button "Archive" at bounding box center [519, 13] width 19 height 19
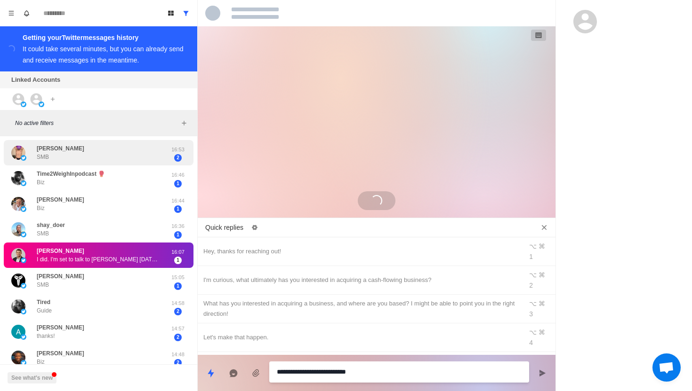
scroll to position [459, 0]
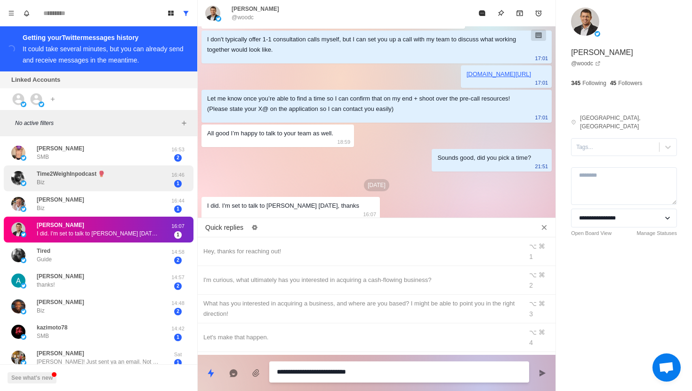
click at [114, 189] on div "Time2WeighInpodcast 🥊 Biz 16:46 1" at bounding box center [99, 179] width 190 height 26
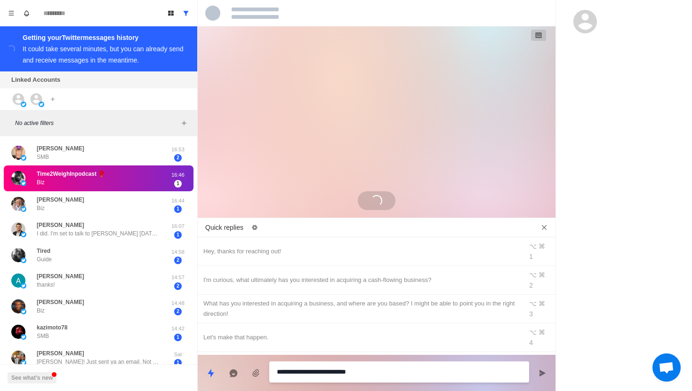
scroll to position [0, 0]
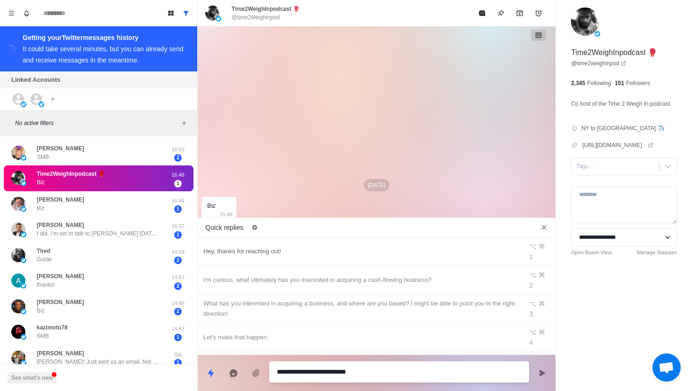
click at [339, 247] on div "Hey, thanks for reaching out!" at bounding box center [359, 252] width 313 height 10
click at [534, 378] on button "Send message" at bounding box center [542, 373] width 19 height 19
type textarea "*"
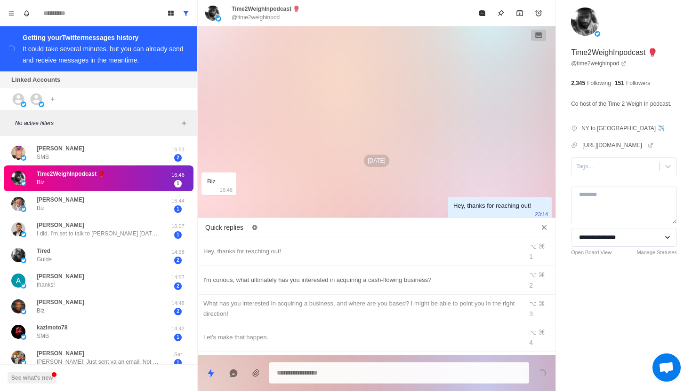
type textarea "*"
click at [400, 266] on div "I'm curious, what ultimately has you interested in acquiring a cash-flowing bus…" at bounding box center [377, 280] width 358 height 29
type textarea "**********"
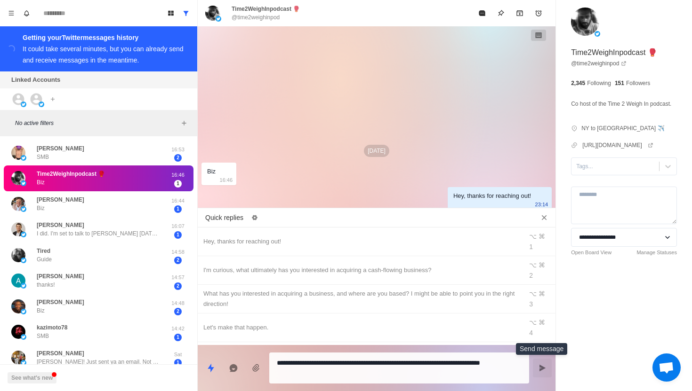
click at [545, 363] on button "Send message" at bounding box center [542, 368] width 19 height 19
type textarea "*"
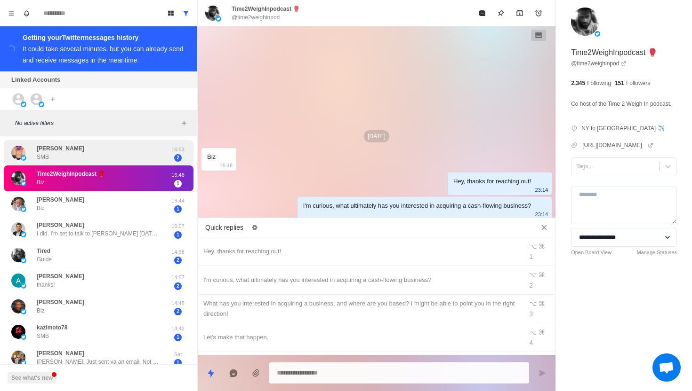
click at [108, 164] on div "[PERSON_NAME] SMB 16:53 2" at bounding box center [99, 153] width 190 height 26
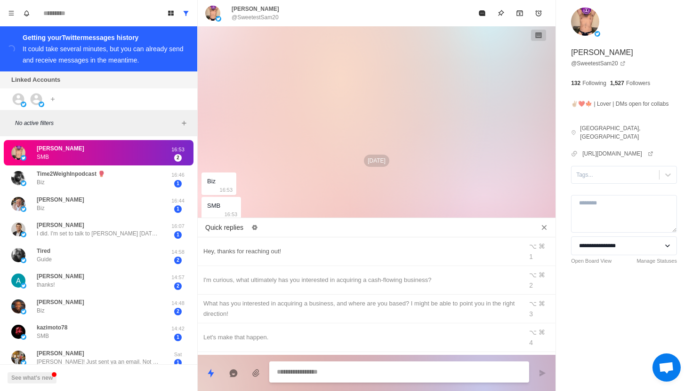
type textarea "*"
click at [301, 247] on div "Hey, thanks for reaching out!" at bounding box center [359, 252] width 313 height 10
type textarea "**********"
click at [539, 370] on icon "Send message" at bounding box center [542, 374] width 8 height 8
type textarea "*"
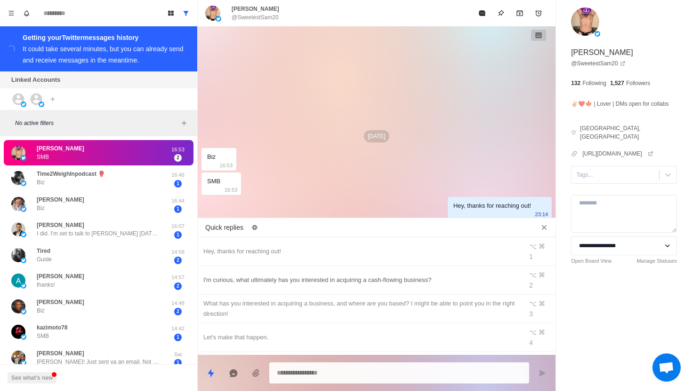
type textarea "*"
click at [456, 275] on div "I'm curious, what ultimately has you interested in acquiring a cash-flowing bus…" at bounding box center [359, 280] width 313 height 10
type textarea "**********"
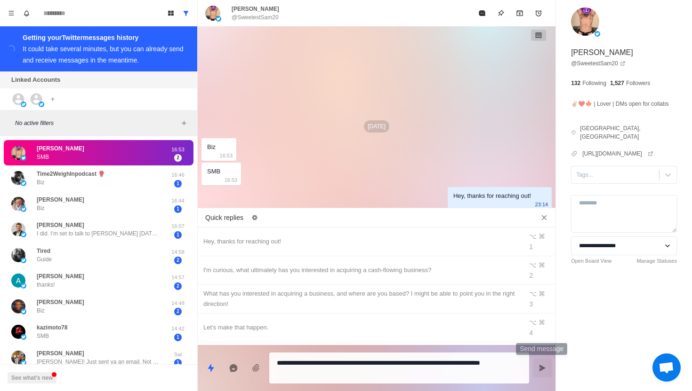
click at [541, 372] on button "Send message" at bounding box center [542, 368] width 19 height 19
type textarea "*"
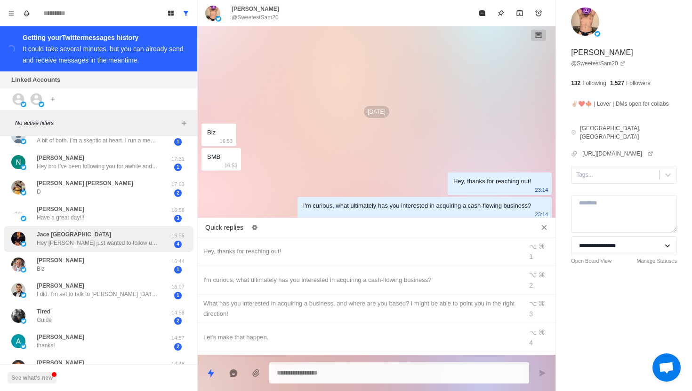
scroll to position [759, 0]
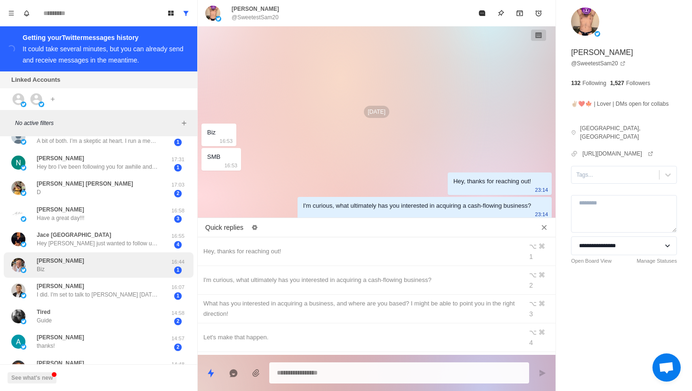
click at [95, 277] on div "[PERSON_NAME] Biz 16:44 1" at bounding box center [99, 266] width 190 height 26
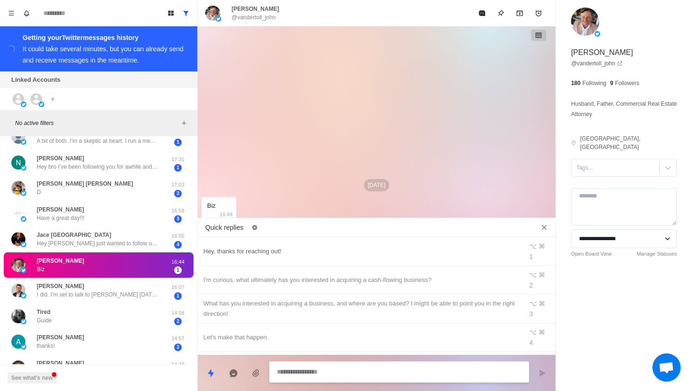
type textarea "*"
click at [269, 247] on div "Hey, thanks for reaching out!" at bounding box center [359, 252] width 313 height 10
type textarea "**********"
click at [542, 368] on button "Send message" at bounding box center [542, 373] width 19 height 19
type textarea "*"
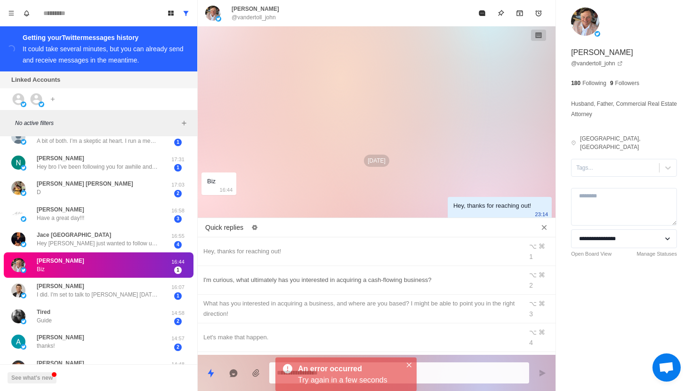
type textarea "*"
click at [450, 275] on div "I'm curious, what ultimately has you interested in acquiring a cash-flowing bus…" at bounding box center [359, 280] width 313 height 10
type textarea "**********"
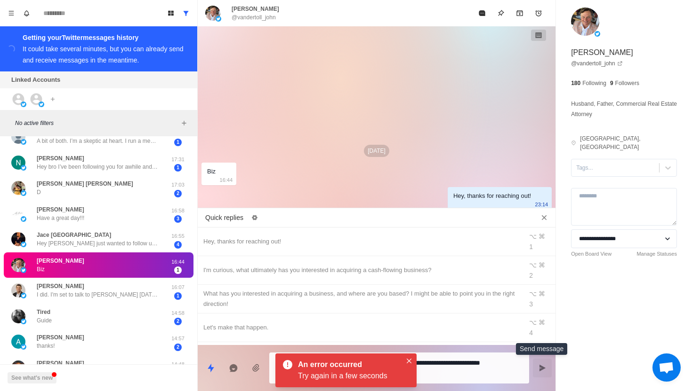
click at [544, 365] on icon "Send message" at bounding box center [542, 369] width 8 height 8
type textarea "*"
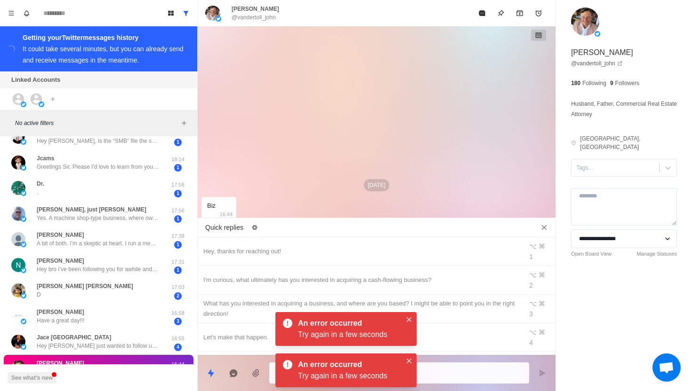
type textarea "*"
